Goal: Navigation & Orientation: Find specific page/section

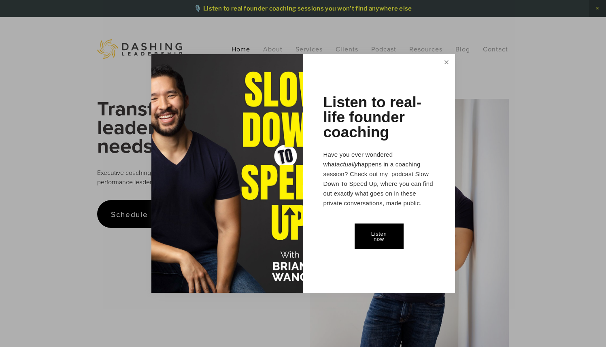
click at [443, 62] on link "Close" at bounding box center [446, 62] width 14 height 15
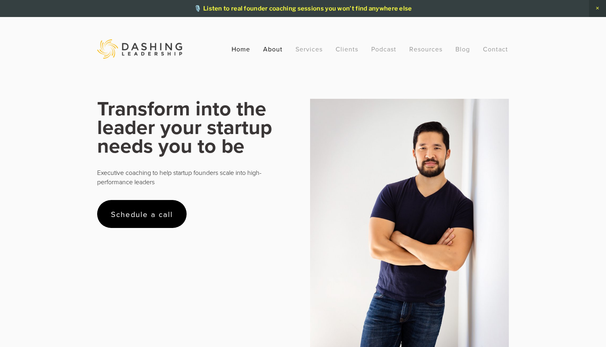
click at [268, 52] on link "About" at bounding box center [272, 49] width 19 height 15
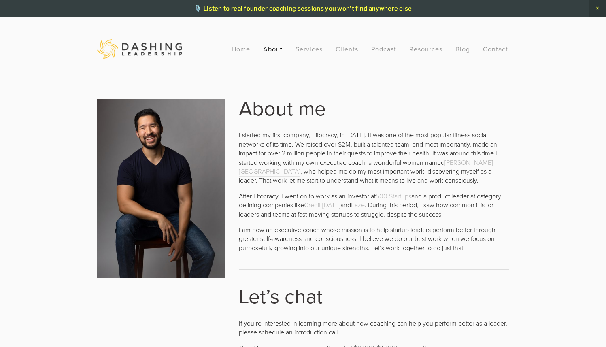
scroll to position [68, 0]
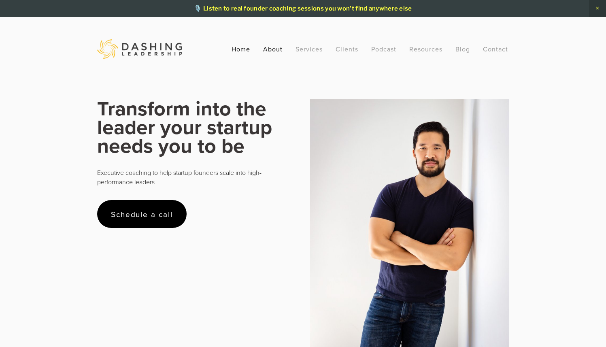
click at [276, 49] on link "About" at bounding box center [272, 49] width 19 height 15
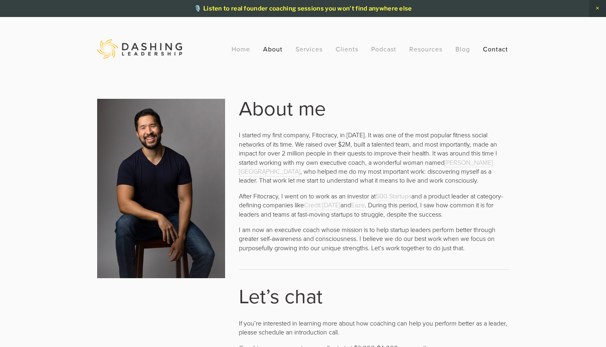
click at [491, 45] on link "Contact" at bounding box center [495, 49] width 25 height 15
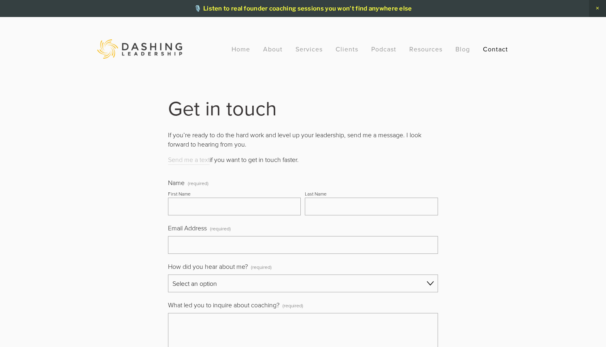
click at [144, 45] on img at bounding box center [139, 48] width 85 height 19
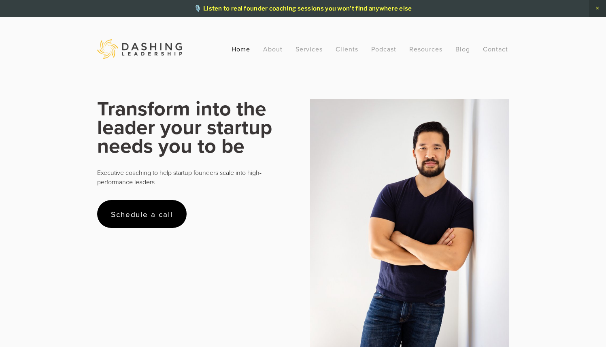
click at [283, 43] on div "Home About Services Clients Podcast Resources Recommended Reading Newsletter FA…" at bounding box center [370, 49] width 290 height 15
click at [281, 45] on link "About" at bounding box center [272, 49] width 19 height 15
